Goal: Task Accomplishment & Management: Manage account settings

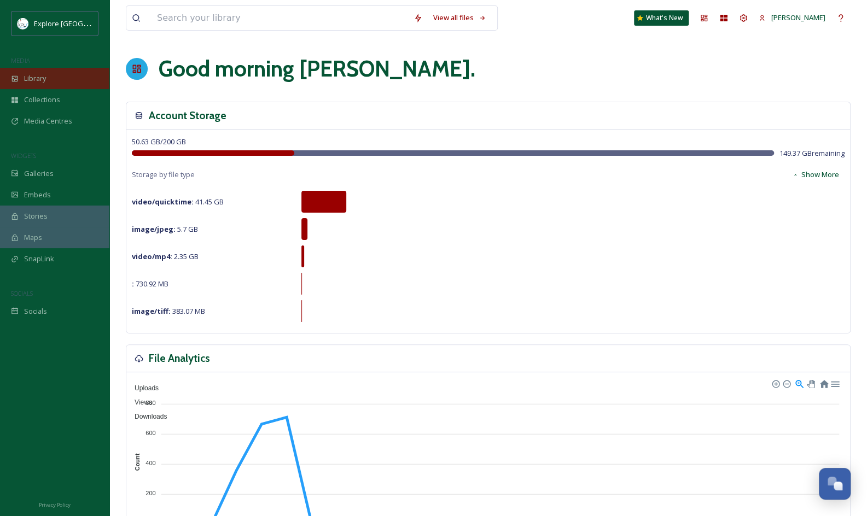
click at [67, 87] on div "Library" at bounding box center [54, 78] width 109 height 21
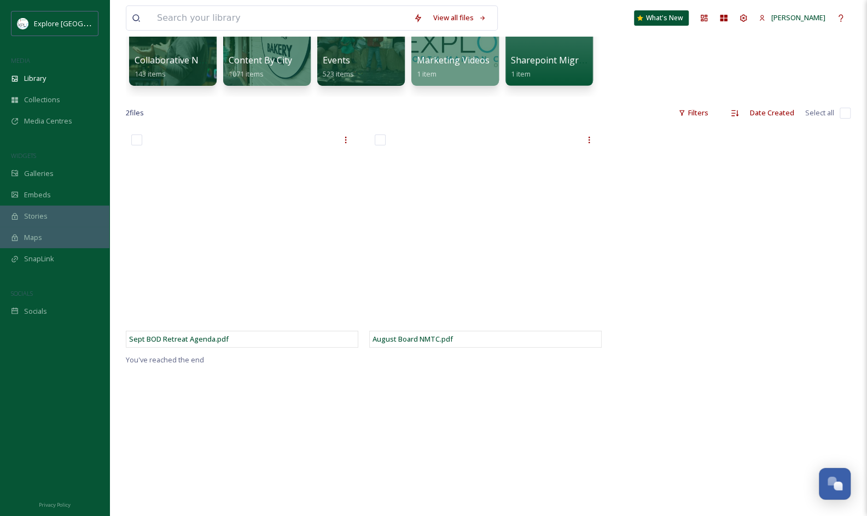
scroll to position [141, 0]
click at [209, 107] on div "2 file s Filters Date Created Select all" at bounding box center [488, 112] width 724 height 21
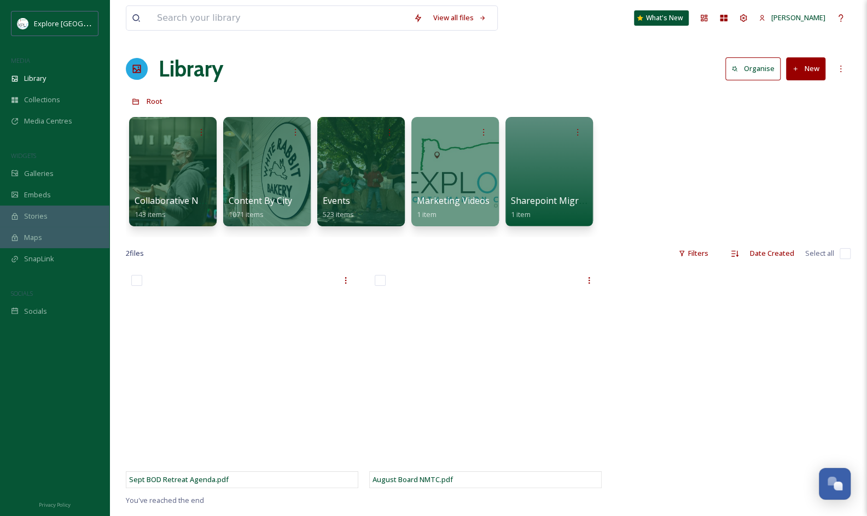
click at [805, 72] on button "New" at bounding box center [805, 68] width 39 height 22
click at [787, 132] on span "Folder" at bounding box center [792, 137] width 21 height 10
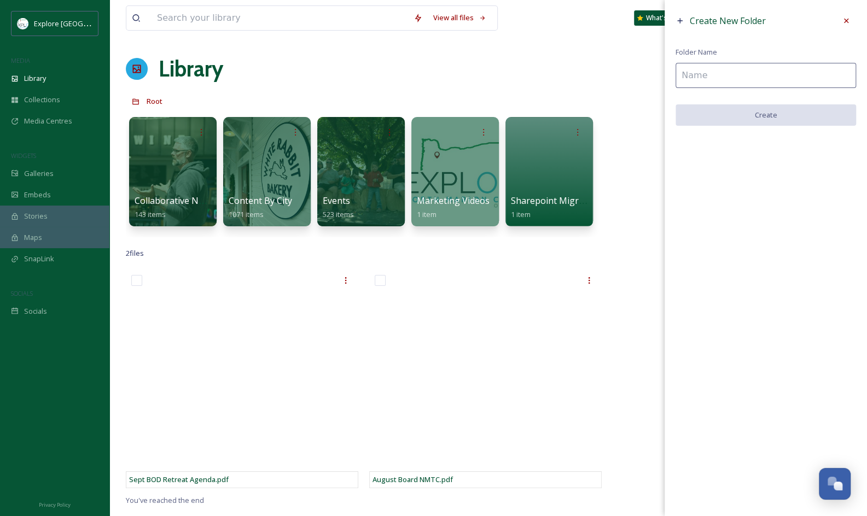
click at [775, 71] on input at bounding box center [765, 75] width 180 height 25
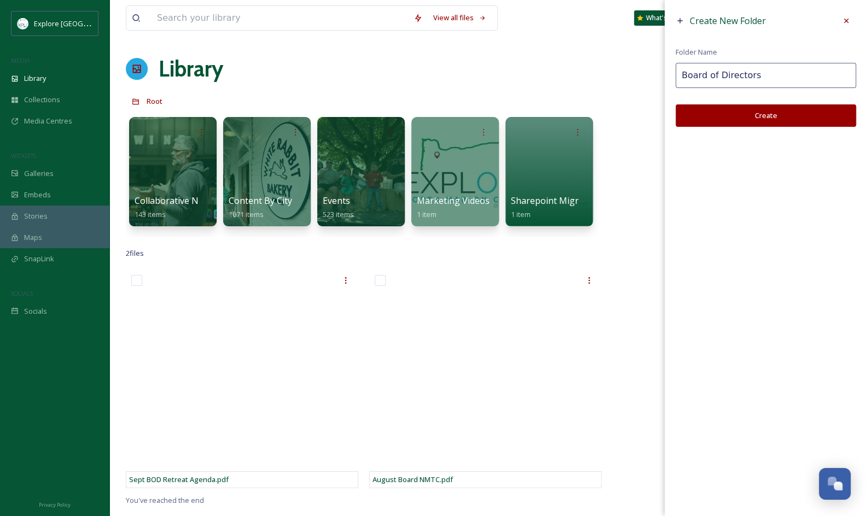
type input "Board of Directors"
click at [764, 117] on button "Create" at bounding box center [765, 115] width 180 height 22
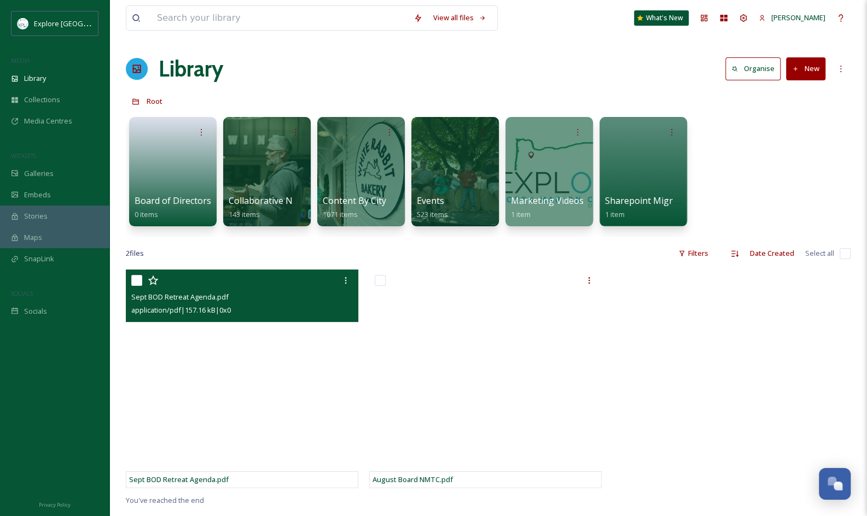
click at [134, 279] on input "checkbox" at bounding box center [136, 280] width 11 height 11
checkbox input "true"
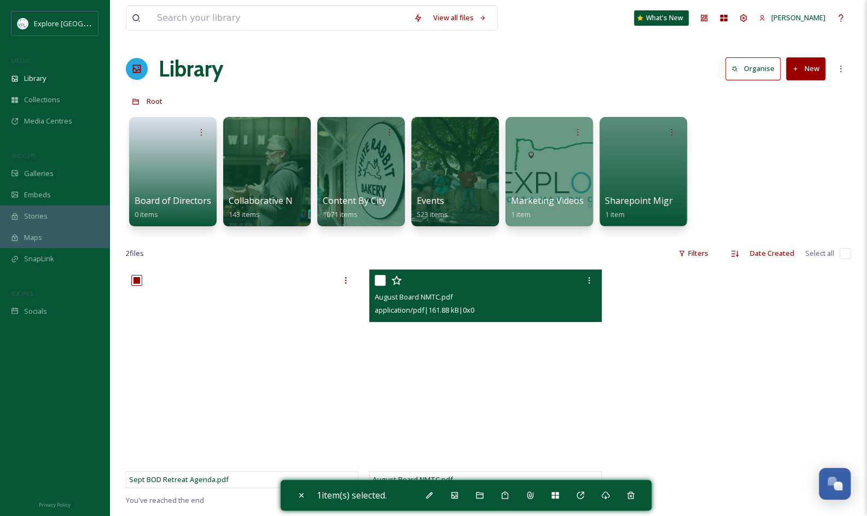
click at [376, 283] on input "checkbox" at bounding box center [379, 280] width 11 height 11
checkbox input "true"
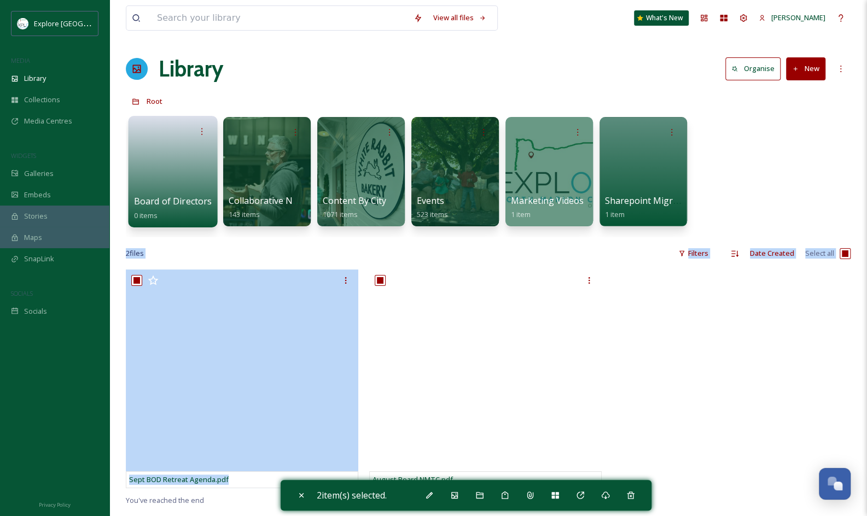
drag, startPoint x: 285, startPoint y: 307, endPoint x: 169, endPoint y: 166, distance: 182.9
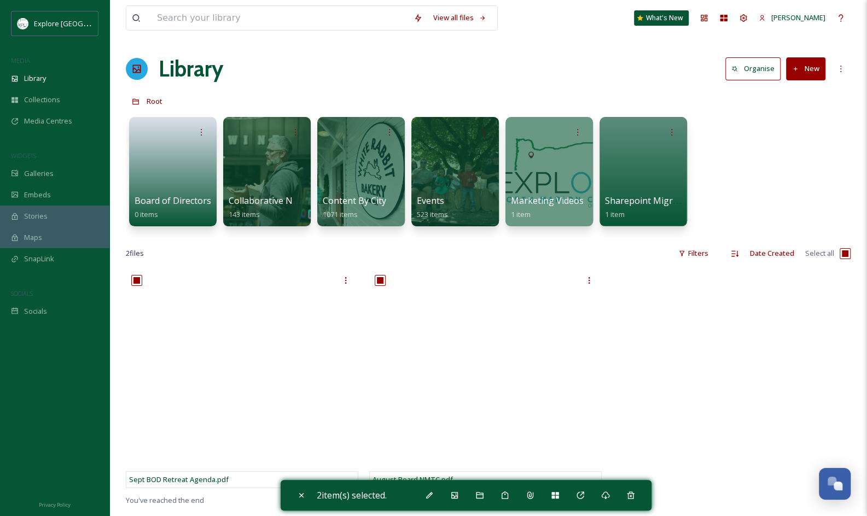
click at [669, 359] on div at bounding box center [731, 382] width 238 height 224
click at [475, 494] on div "Move To Folder" at bounding box center [480, 495] width 20 height 20
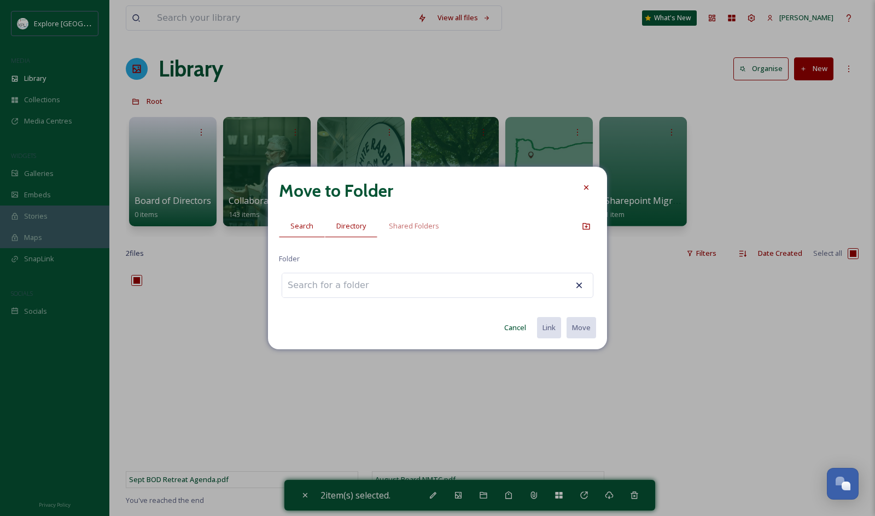
click at [361, 223] on span "Directory" at bounding box center [351, 226] width 30 height 10
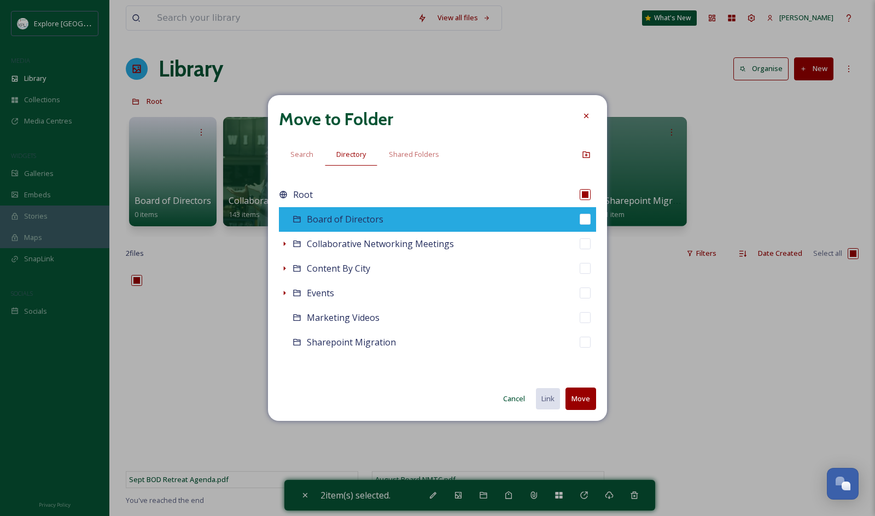
click at [419, 216] on div "Board of Directors" at bounding box center [437, 219] width 317 height 25
checkbox input "false"
checkbox input "true"
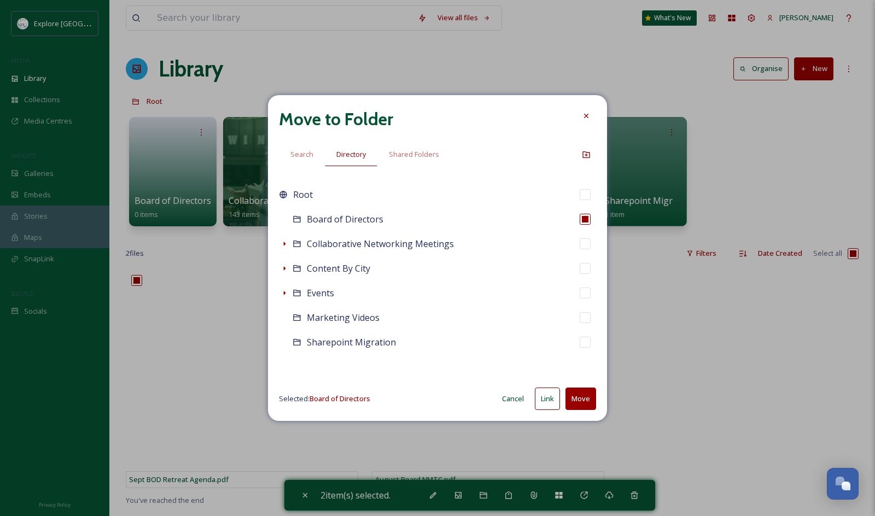
click at [578, 390] on button "Move" at bounding box center [580, 399] width 31 height 22
checkbox input "false"
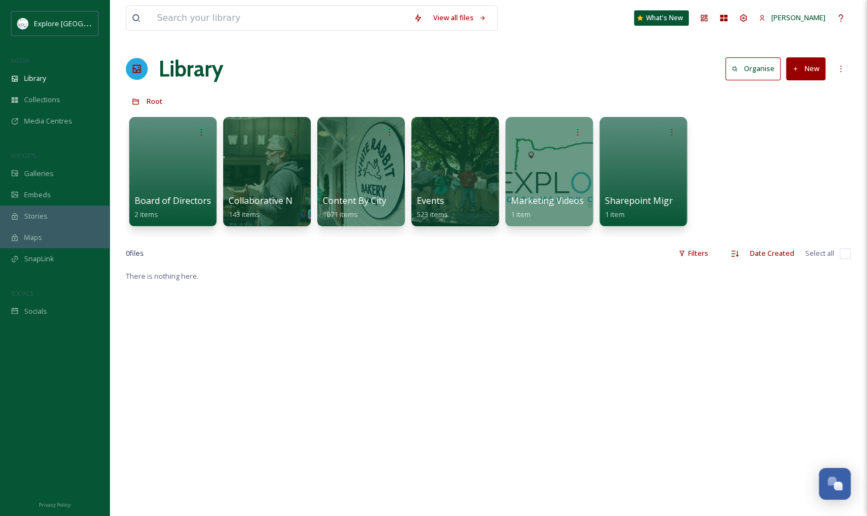
click at [660, 174] on div at bounding box center [642, 172] width 89 height 112
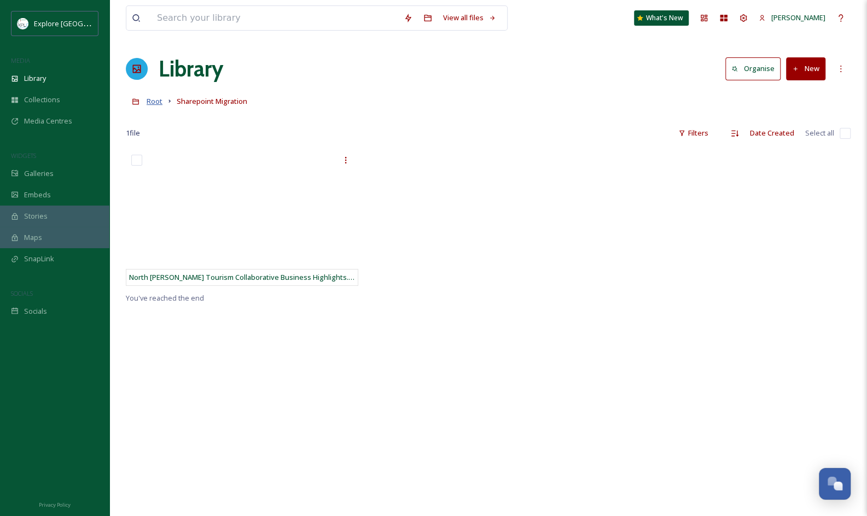
click at [158, 103] on span "Root" at bounding box center [155, 101] width 16 height 10
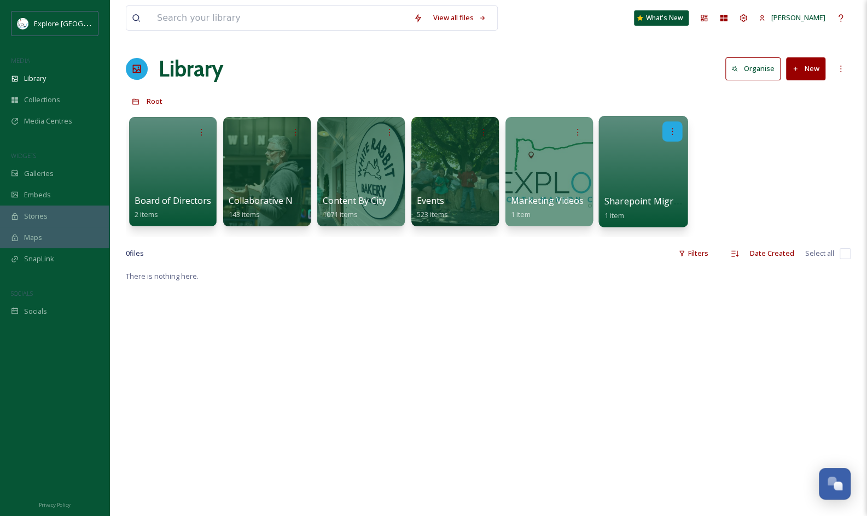
click at [670, 128] on icon at bounding box center [672, 131] width 9 height 9
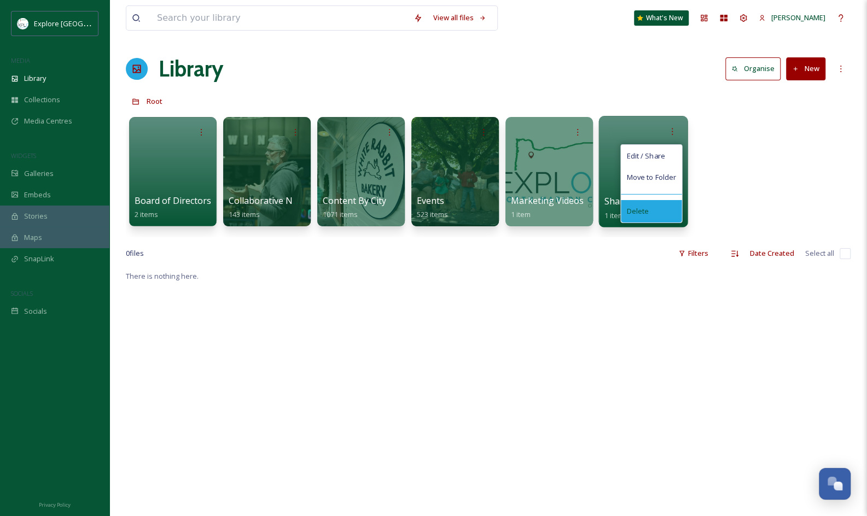
click at [644, 203] on div "Delete" at bounding box center [651, 211] width 61 height 22
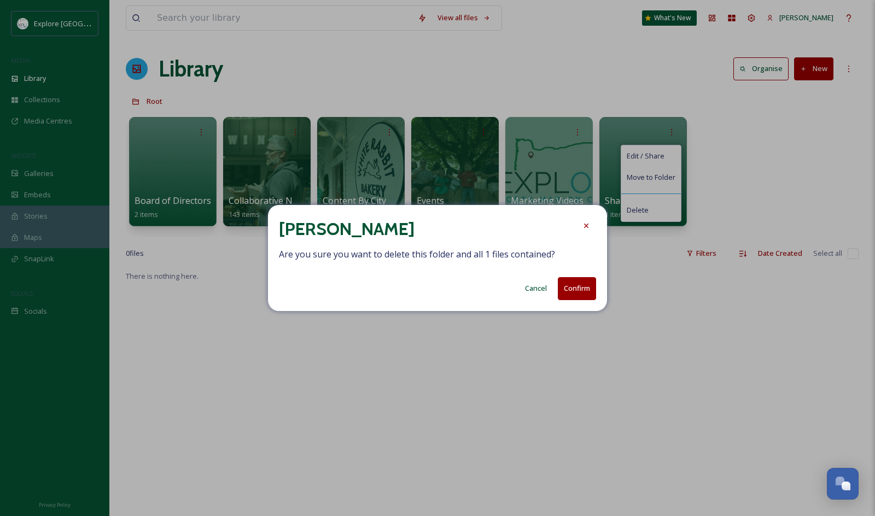
click at [585, 280] on button "Confirm" at bounding box center [577, 288] width 38 height 22
